Goal: Find specific page/section: Find specific page/section

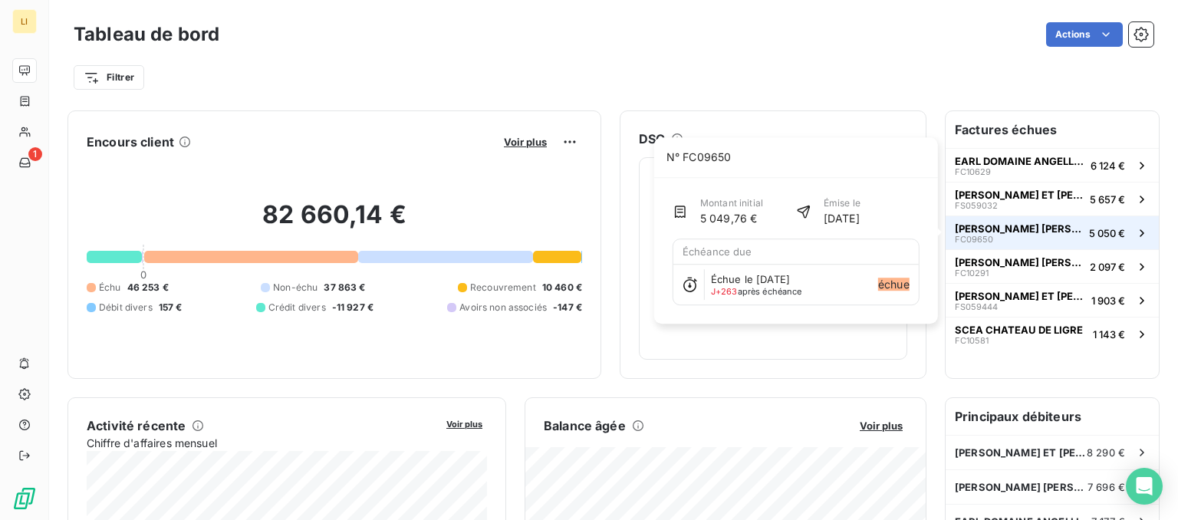
click at [1037, 233] on span "[PERSON_NAME] [PERSON_NAME]" at bounding box center [1019, 228] width 128 height 12
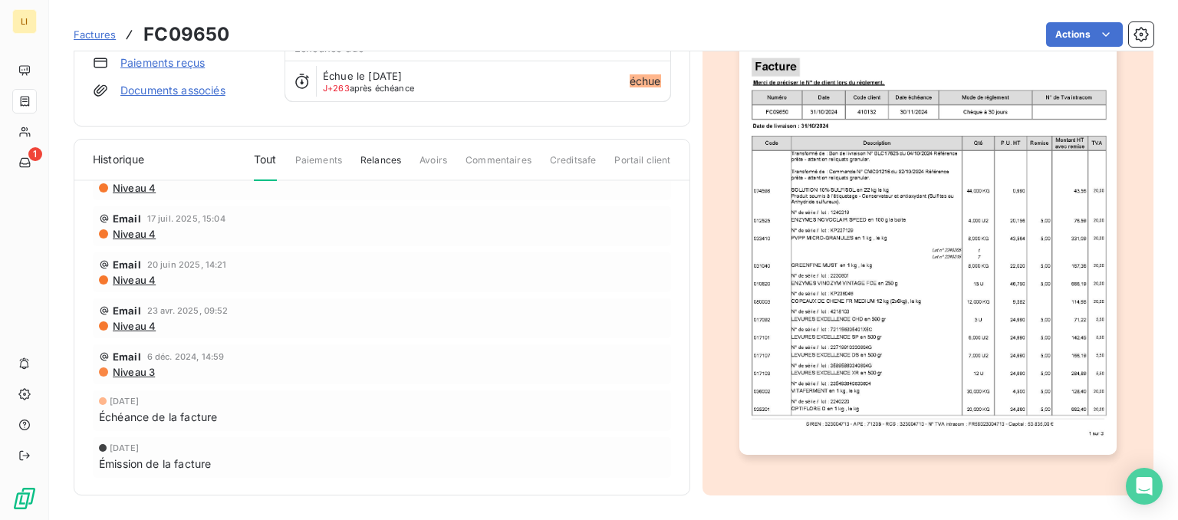
scroll to position [78, 0]
click at [101, 38] on span "Factures" at bounding box center [95, 34] width 42 height 12
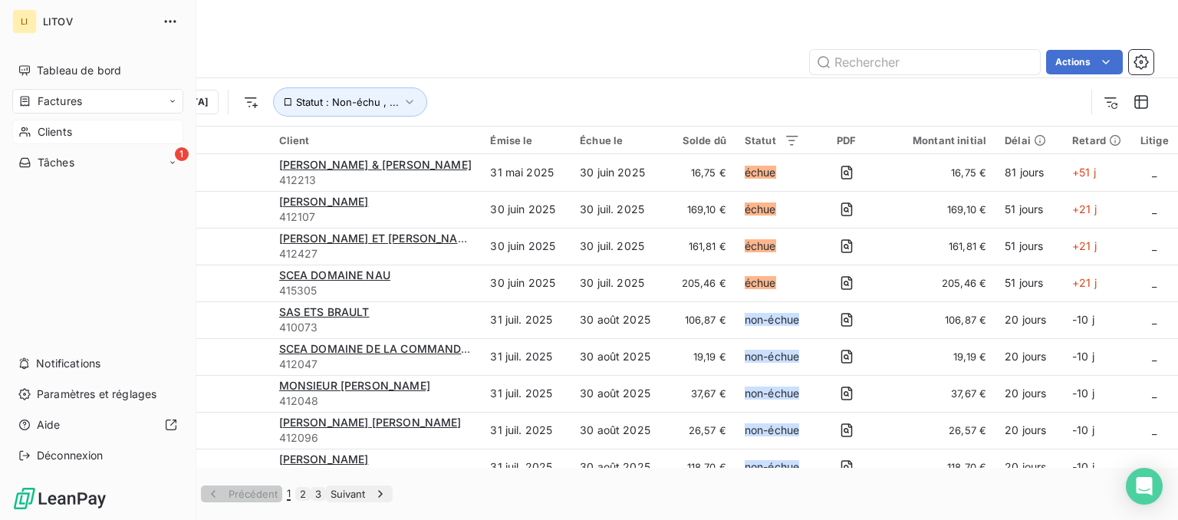
click at [35, 139] on div "Clients" at bounding box center [97, 132] width 171 height 25
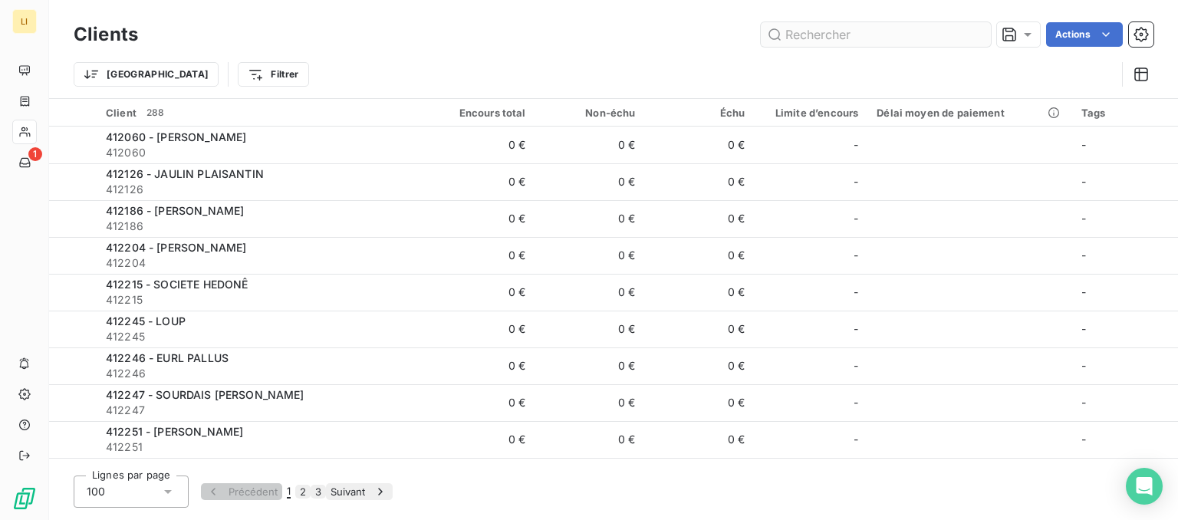
click at [853, 44] on input "text" at bounding box center [876, 34] width 230 height 25
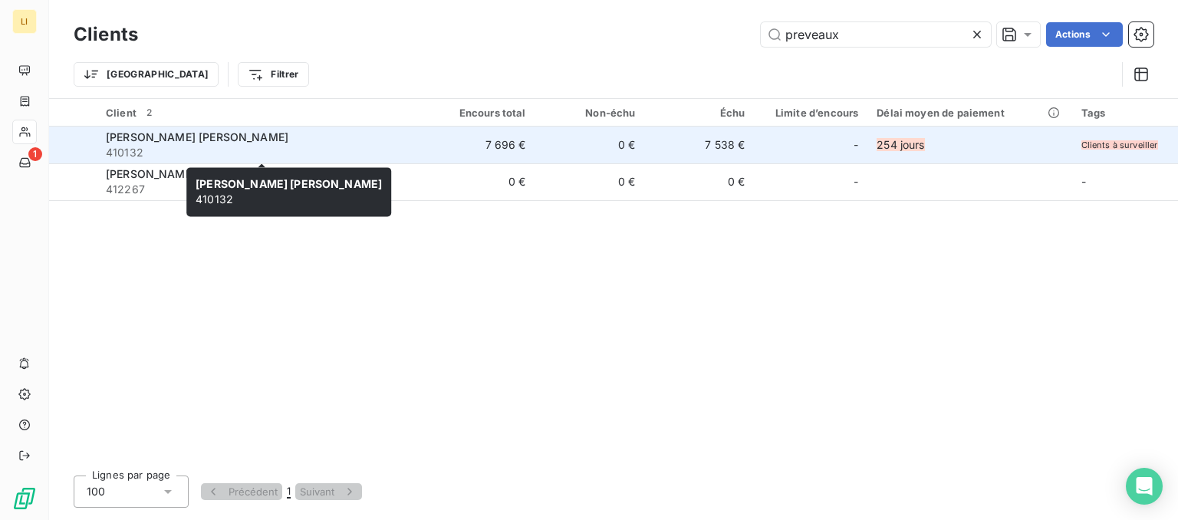
type input "preveaux"
click at [232, 138] on span "[PERSON_NAME] [PERSON_NAME]" at bounding box center [197, 136] width 183 height 13
